Goal: Check status

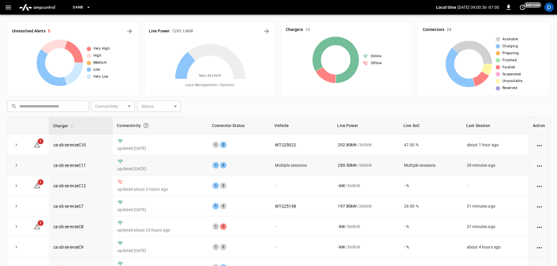
click at [19, 165] on icon "expand row" at bounding box center [16, 165] width 6 height 6
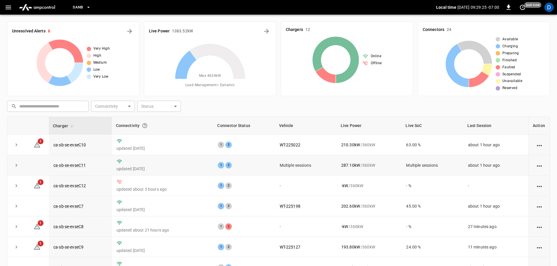
click at [22, 166] on td at bounding box center [16, 165] width 18 height 20
click at [17, 166] on icon "expand row" at bounding box center [16, 165] width 6 height 6
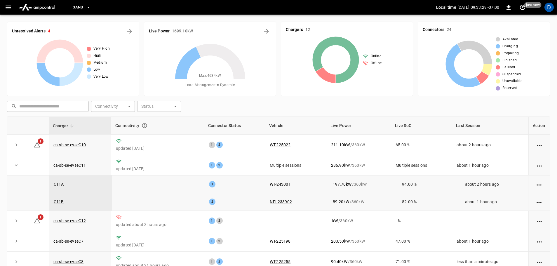
click at [281, 107] on div "​ ​ Connectivity ​ Connectivity Status ​ Status" at bounding box center [277, 104] width 545 height 13
